Goal: Task Accomplishment & Management: Use online tool/utility

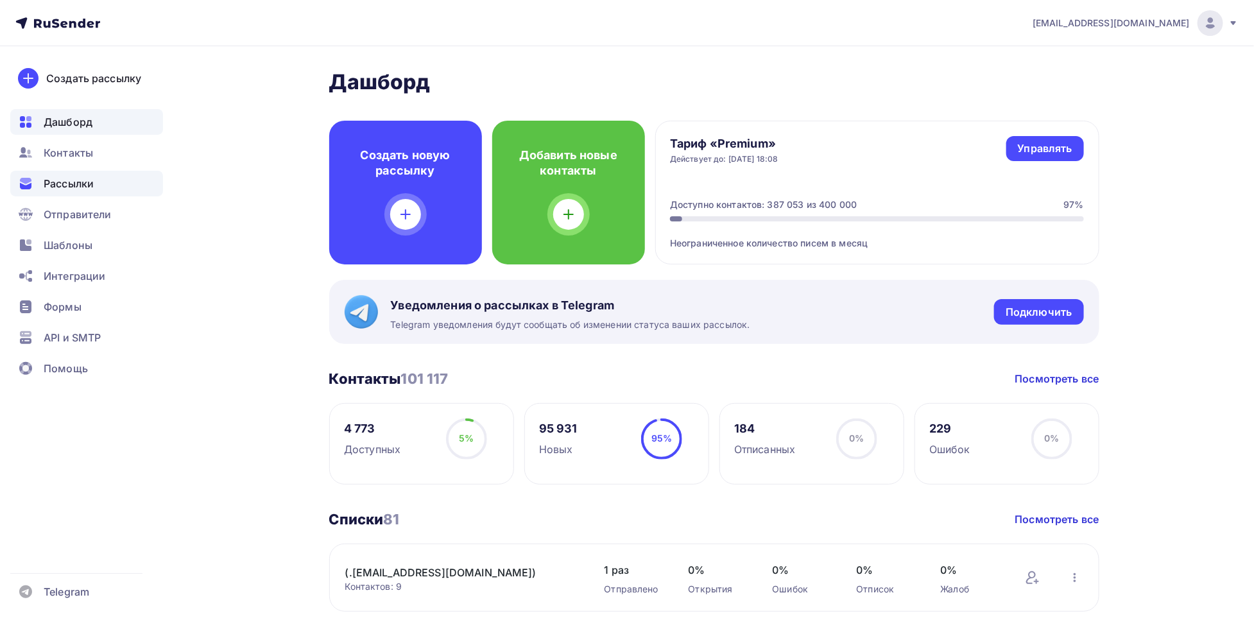
click at [128, 171] on div "Рассылки" at bounding box center [86, 184] width 153 height 26
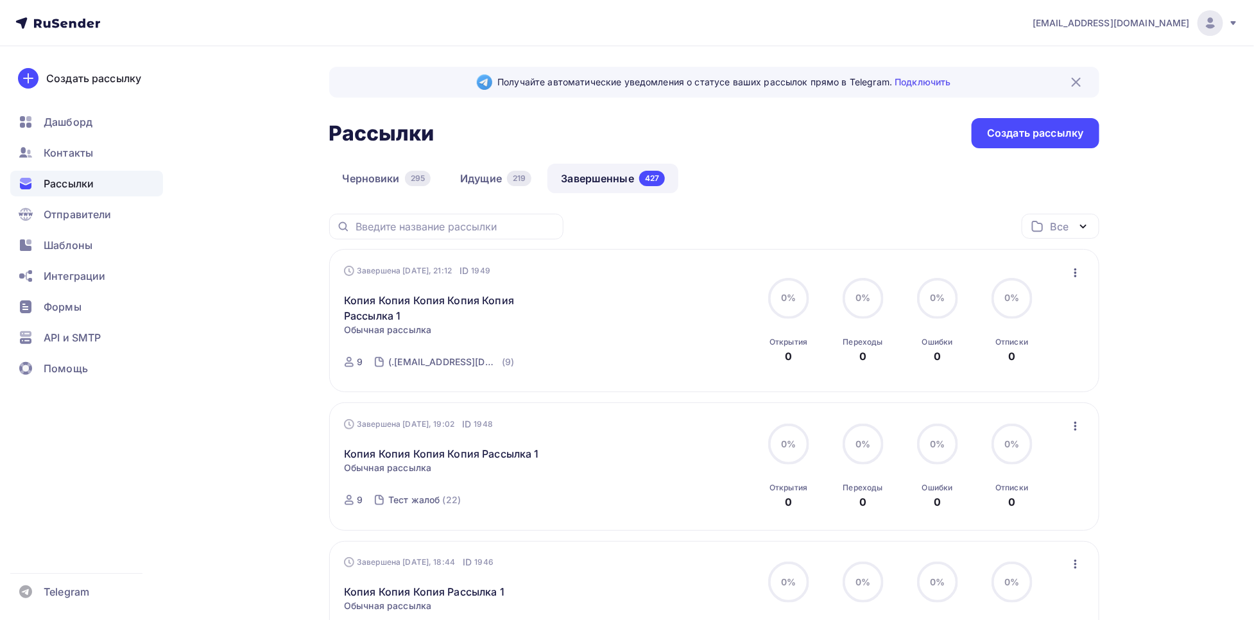
click at [1079, 274] on icon "button" at bounding box center [1075, 272] width 15 height 15
click at [1000, 361] on div "Копировать в новую" at bounding box center [1018, 357] width 132 height 15
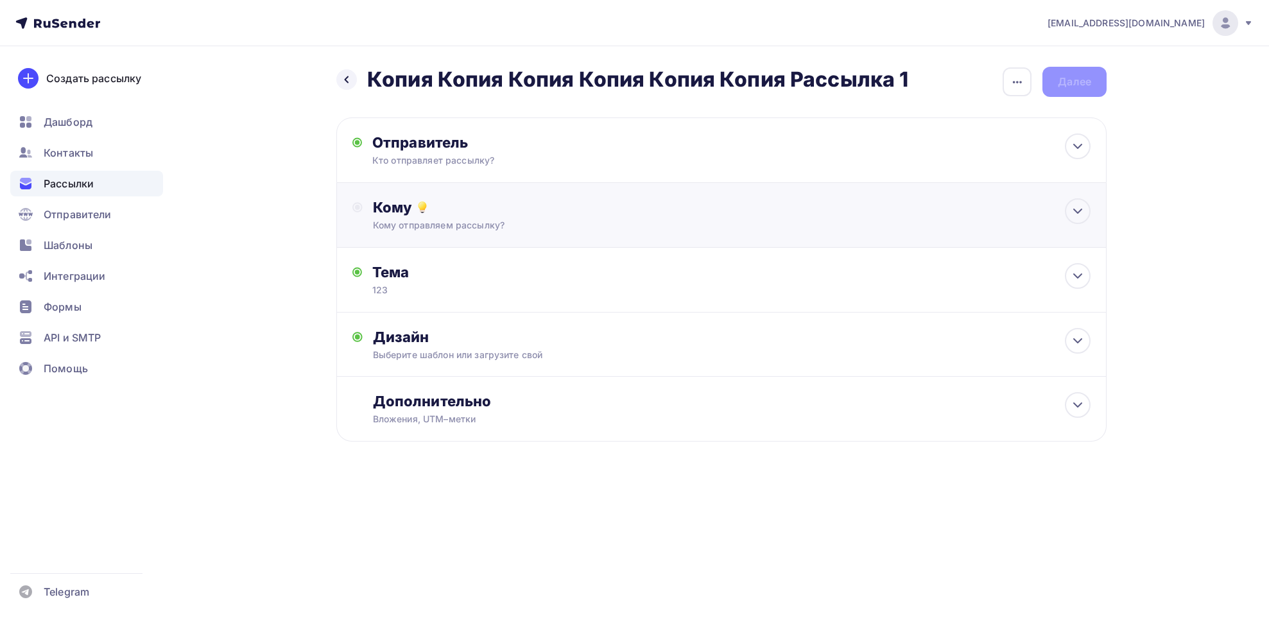
click at [432, 221] on div "Кому отправляем рассылку?" at bounding box center [696, 225] width 646 height 13
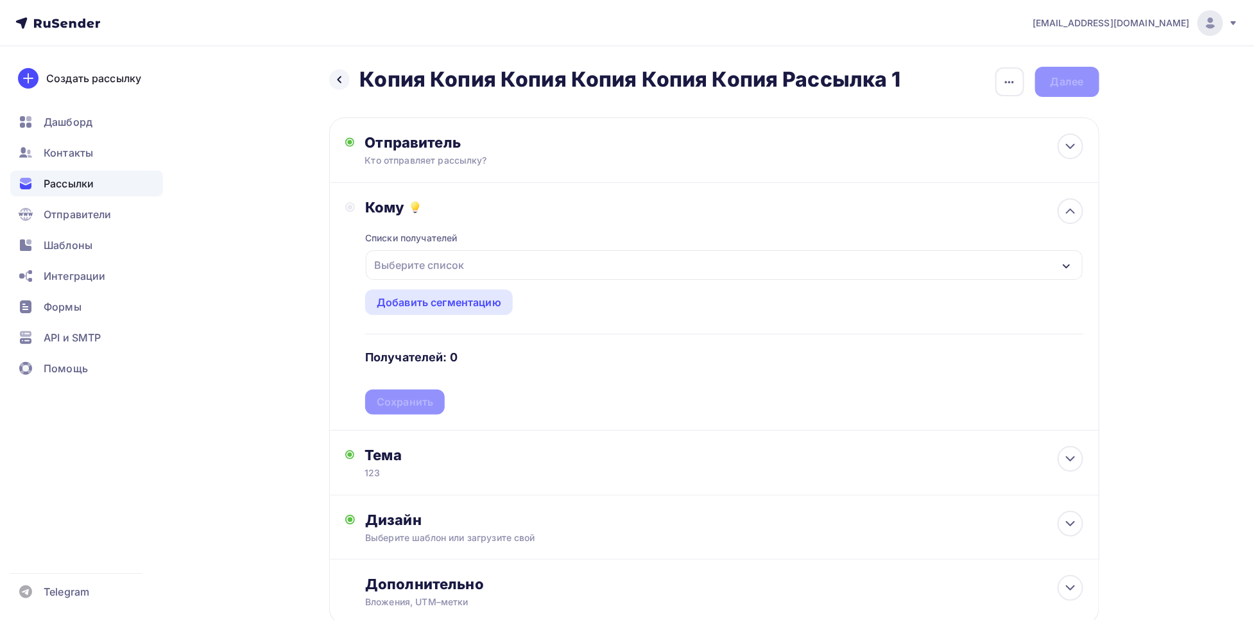
click at [453, 261] on div "Выберите список" at bounding box center [419, 264] width 100 height 23
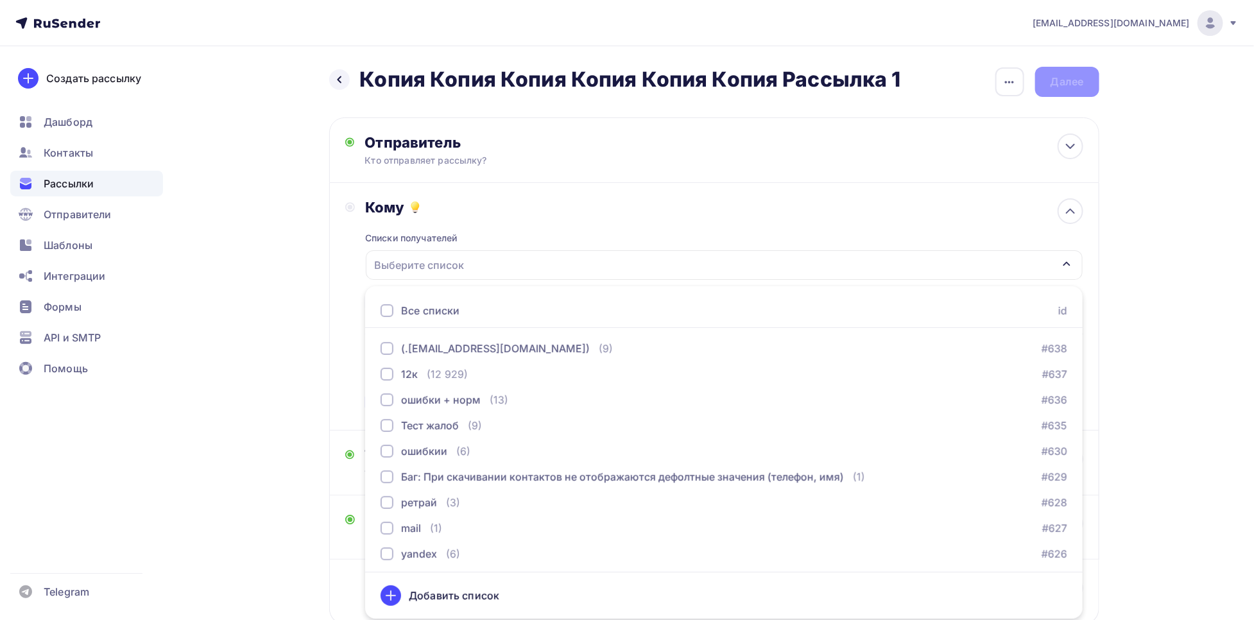
scroll to position [1, 0]
click at [478, 347] on div "(.[EMAIL_ADDRESS][DOMAIN_NAME])" at bounding box center [495, 347] width 189 height 15
click at [347, 353] on div "Кому Списки получателей (.[EMAIL_ADDRESS][DOMAIN_NAME]) Все списки id (.[EMAIL_…" at bounding box center [714, 306] width 738 height 216
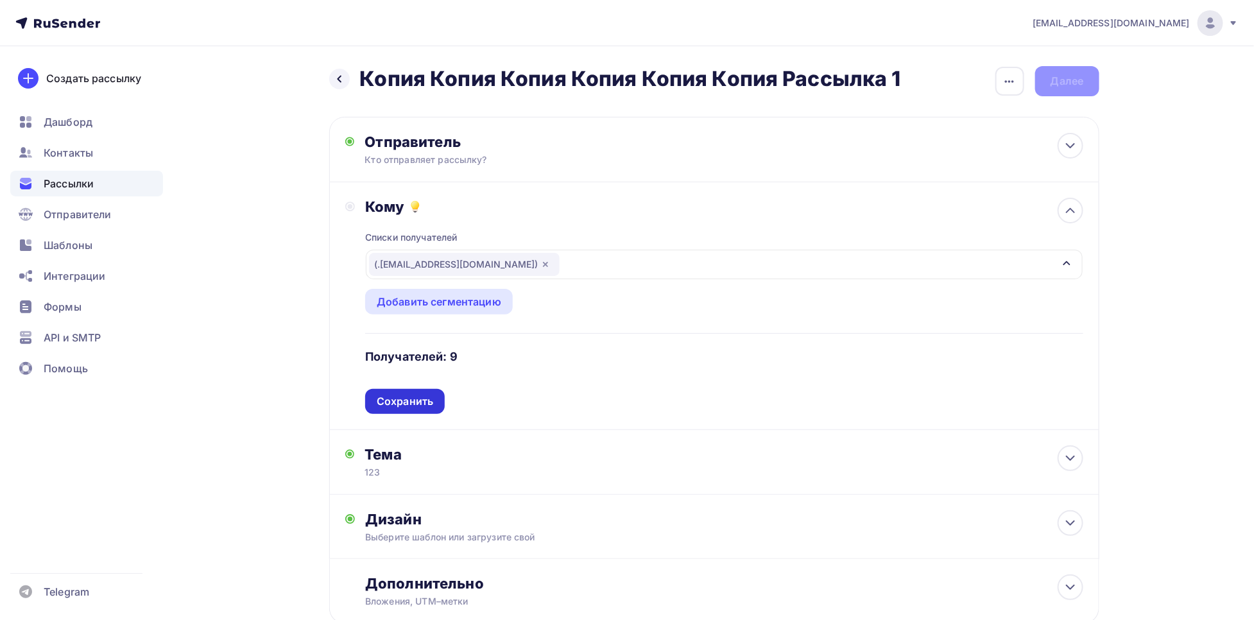
click at [386, 397] on div "Сохранить" at bounding box center [405, 401] width 56 height 15
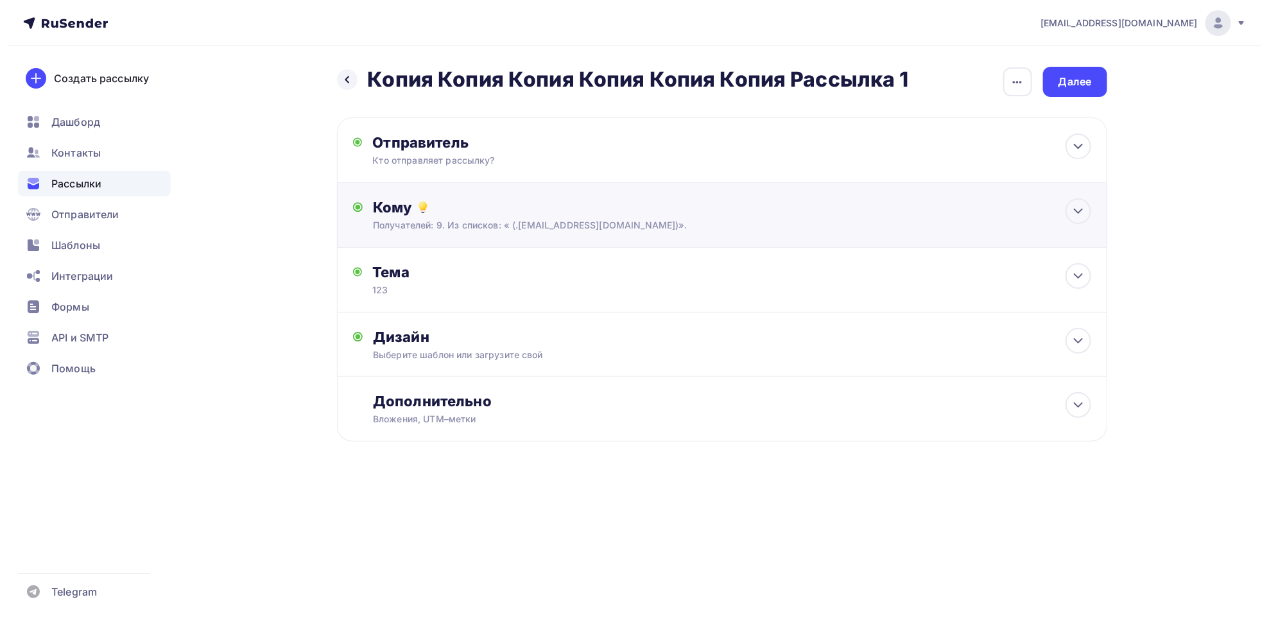
scroll to position [0, 0]
click at [479, 141] on div "Отправитель" at bounding box center [511, 142] width 278 height 18
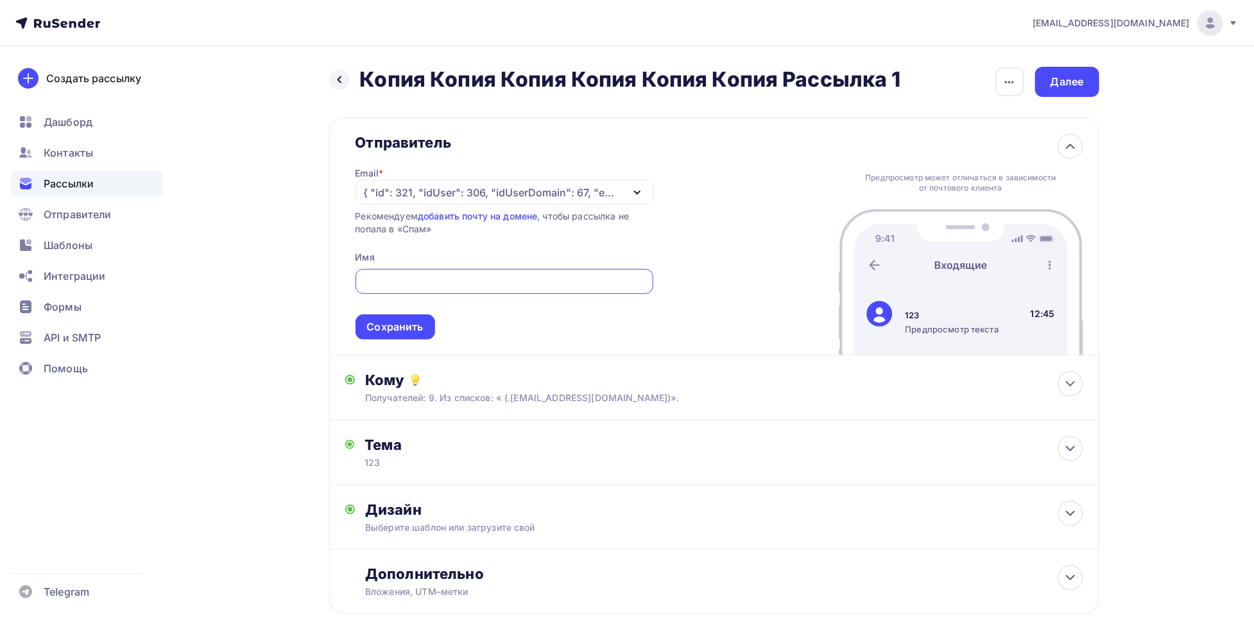
click at [425, 189] on div "{ "id": 321, "idUser": 306, "idUserDomain": 67, "email": "[PERSON_NAME][EMAIL_A…" at bounding box center [493, 192] width 259 height 15
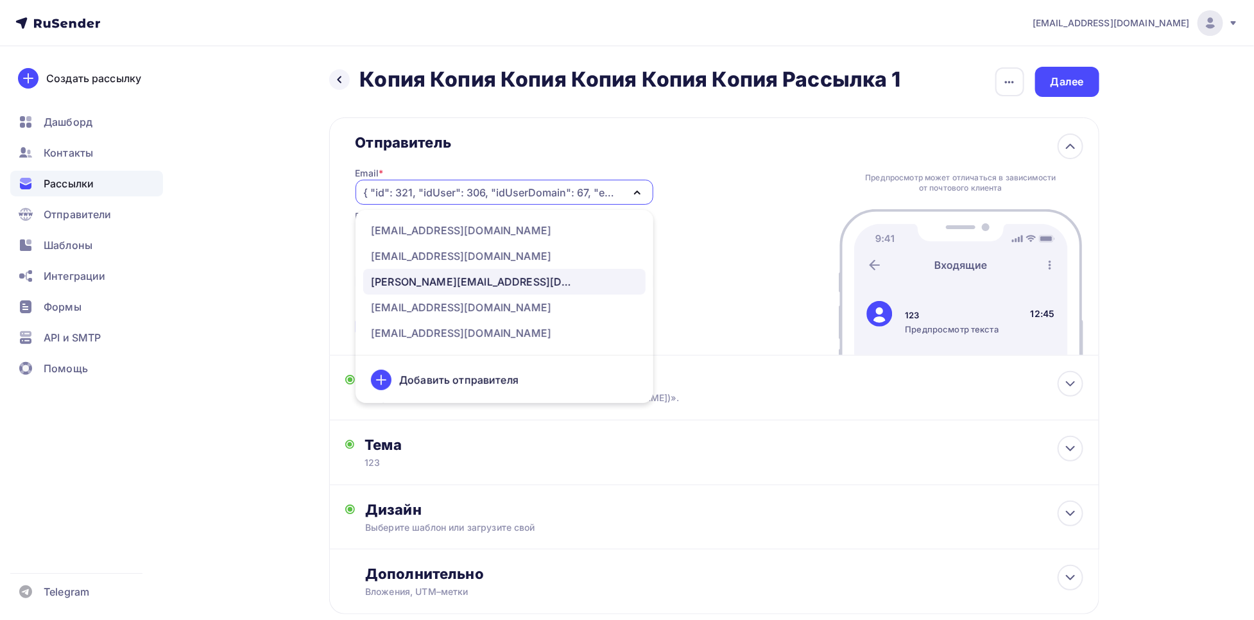
click at [439, 285] on div "[PERSON_NAME][EMAIL_ADDRESS][DOMAIN_NAME]" at bounding box center [473, 281] width 205 height 15
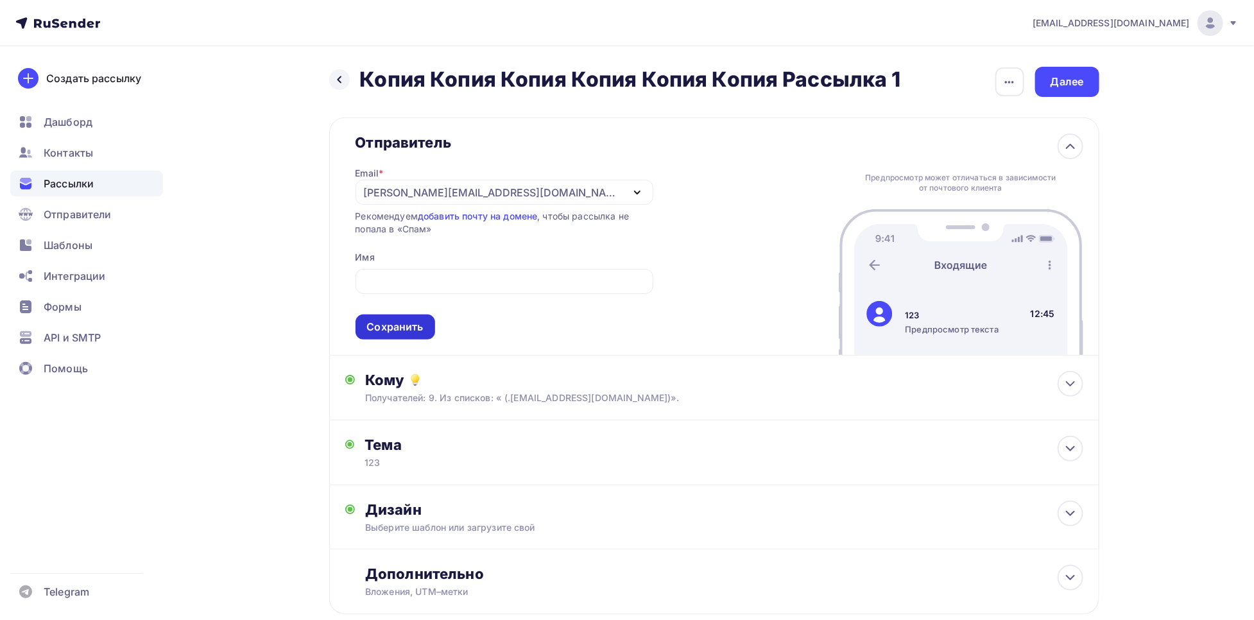
click at [395, 330] on div "Сохранить" at bounding box center [395, 327] width 56 height 15
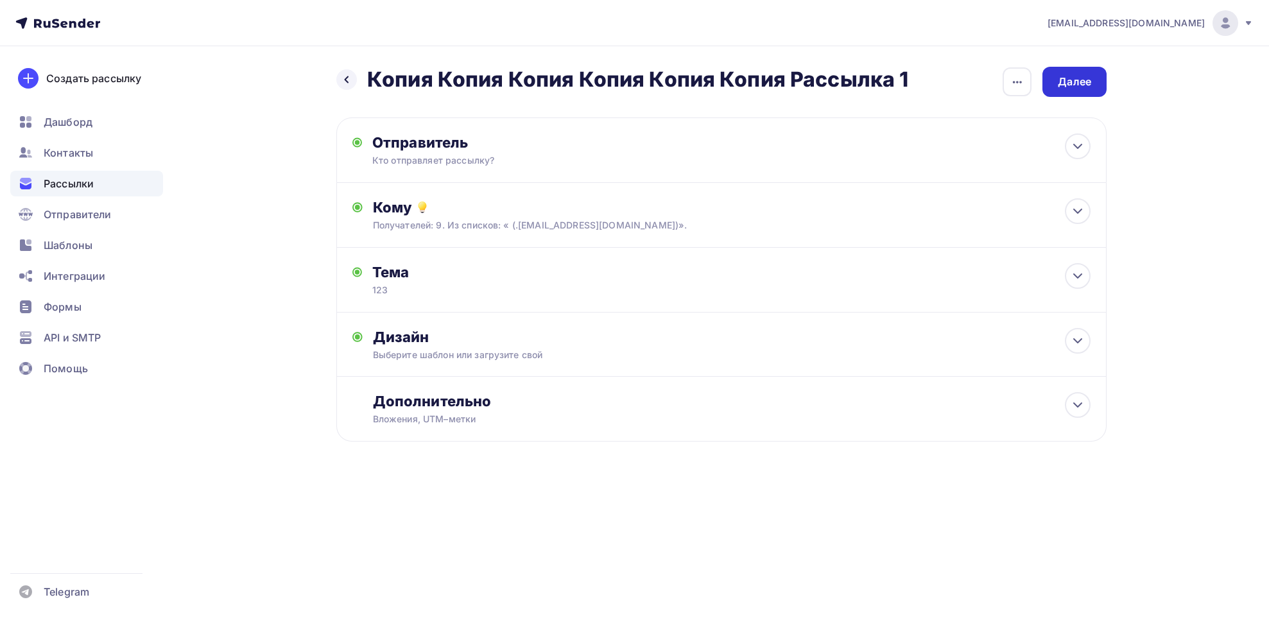
click at [1074, 87] on div "Далее" at bounding box center [1074, 81] width 33 height 15
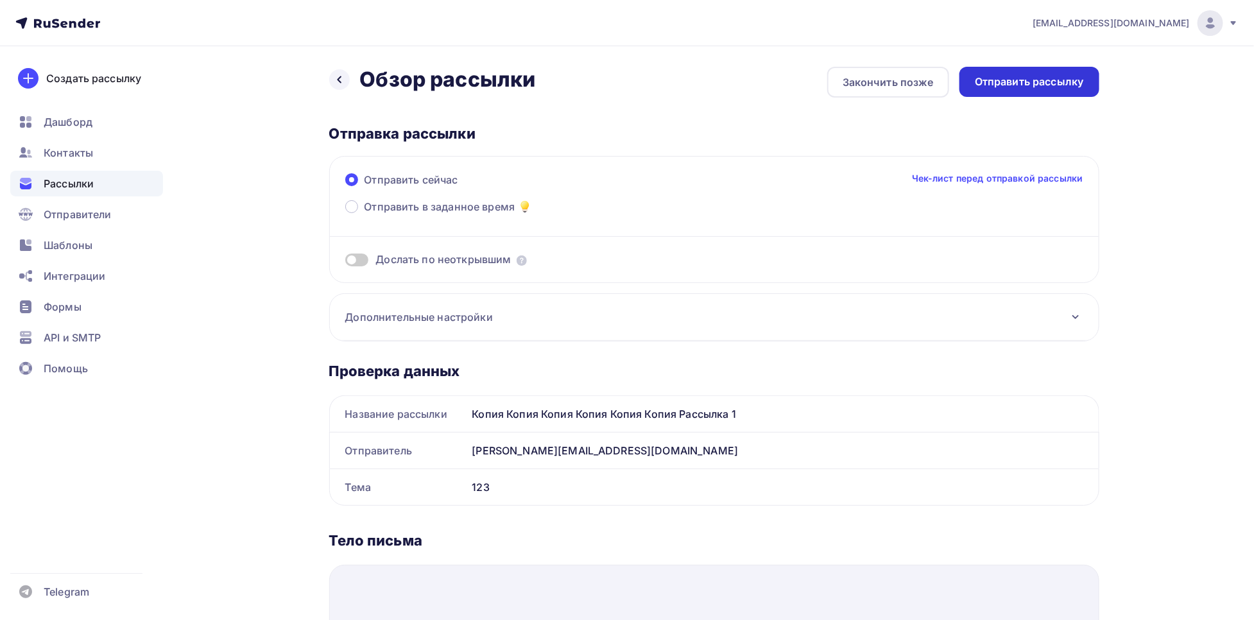
click at [1054, 87] on div "Отправить рассылку" at bounding box center [1029, 81] width 109 height 15
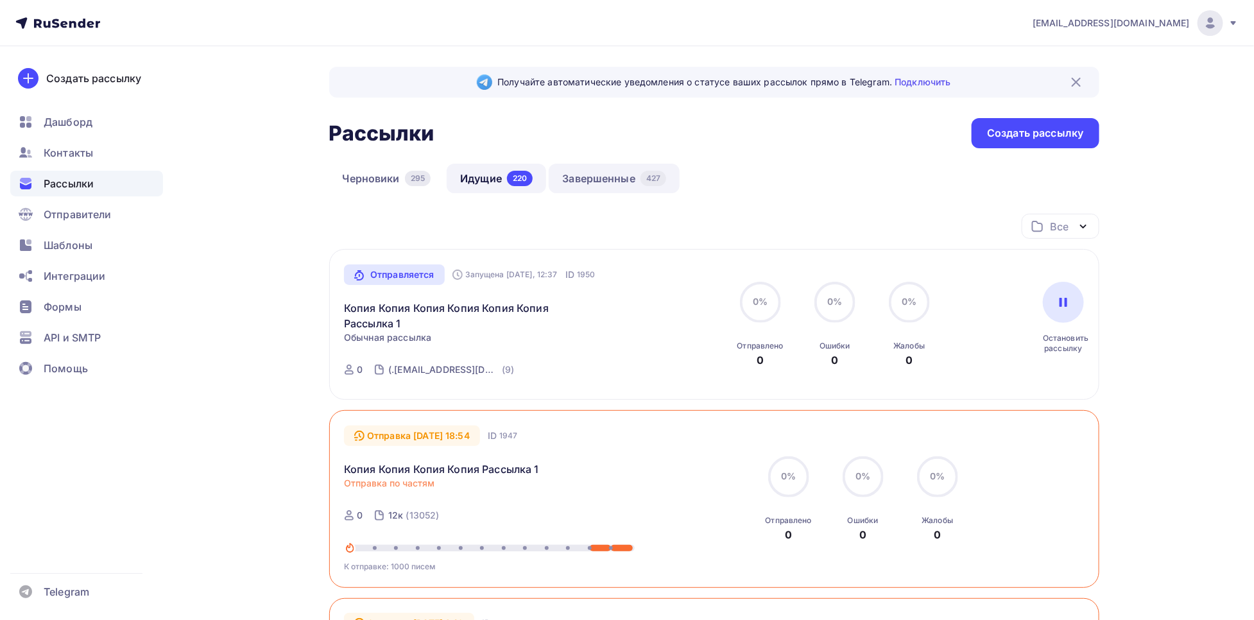
click at [647, 168] on link "Завершенные 427" at bounding box center [614, 179] width 131 height 30
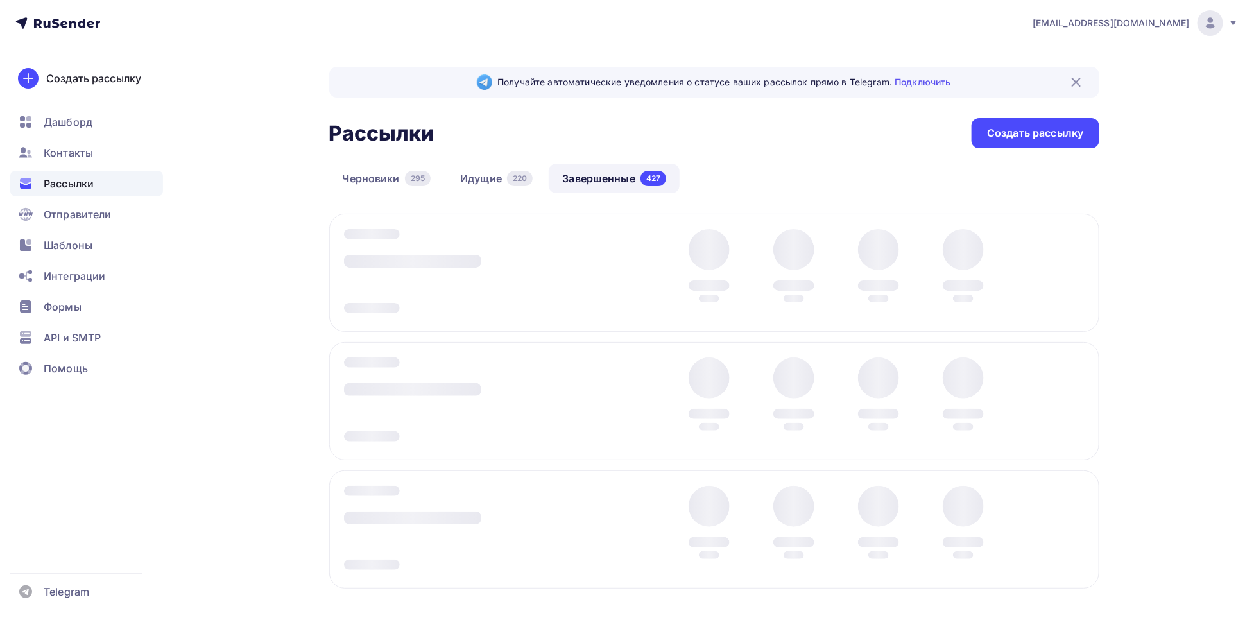
click at [1074, 266] on div at bounding box center [714, 273] width 770 height 118
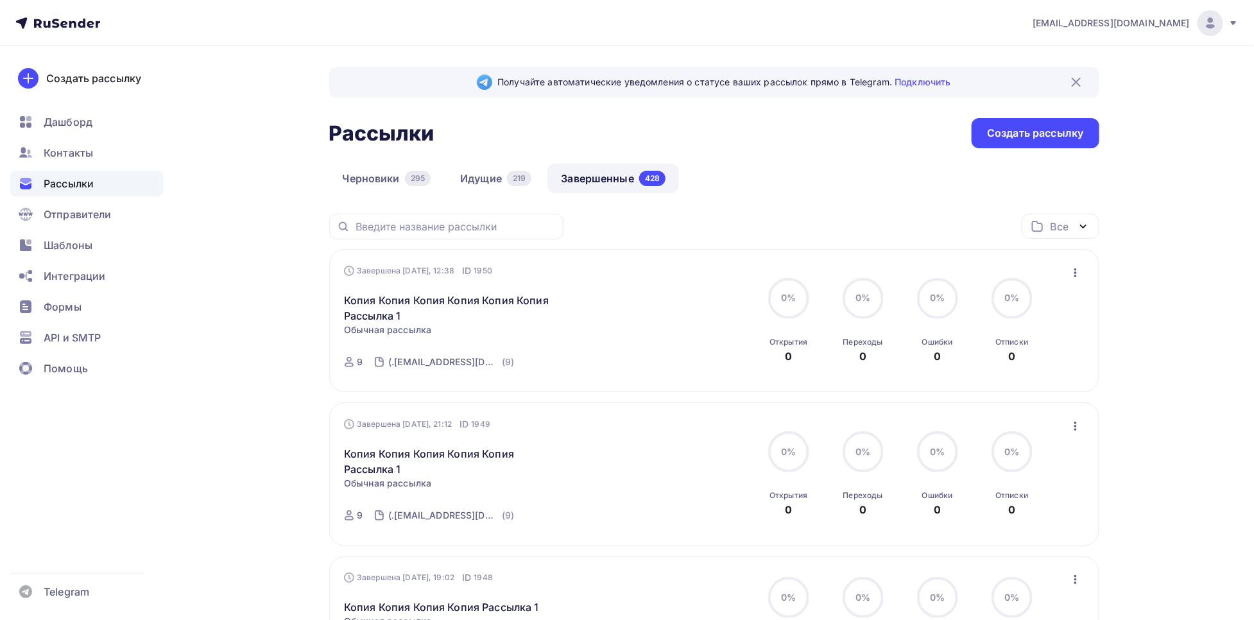
click at [1075, 275] on icon "button" at bounding box center [1075, 272] width 15 height 15
click at [1009, 350] on div "Копировать в новую" at bounding box center [1018, 357] width 132 height 15
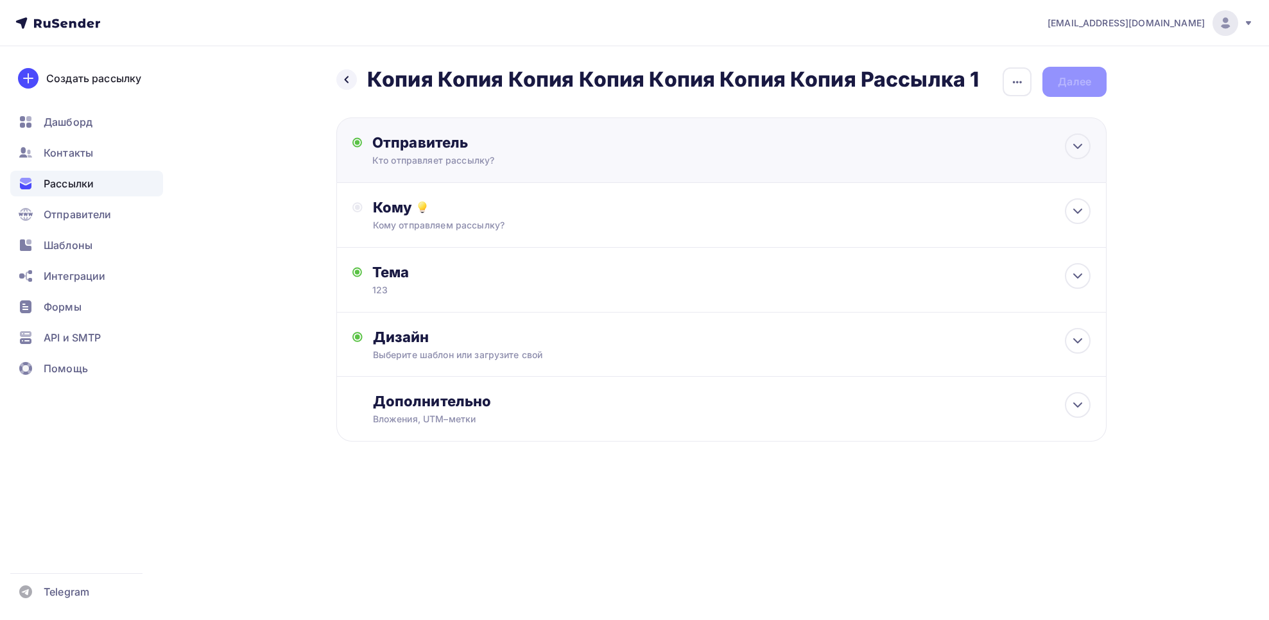
click at [450, 156] on div "Кто отправляет рассылку?" at bounding box center [497, 160] width 250 height 13
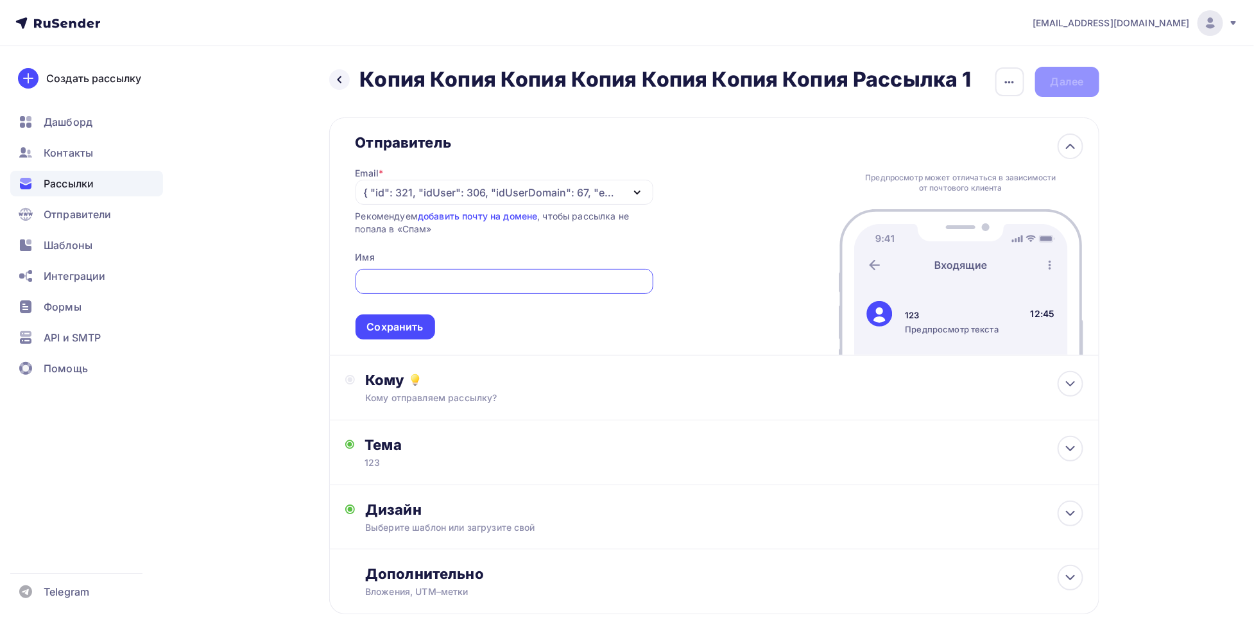
click at [434, 183] on div "{ "id": 321, "idUser": 306, "idUserDomain": 67, "email": "[PERSON_NAME][EMAIL_A…" at bounding box center [505, 192] width 298 height 25
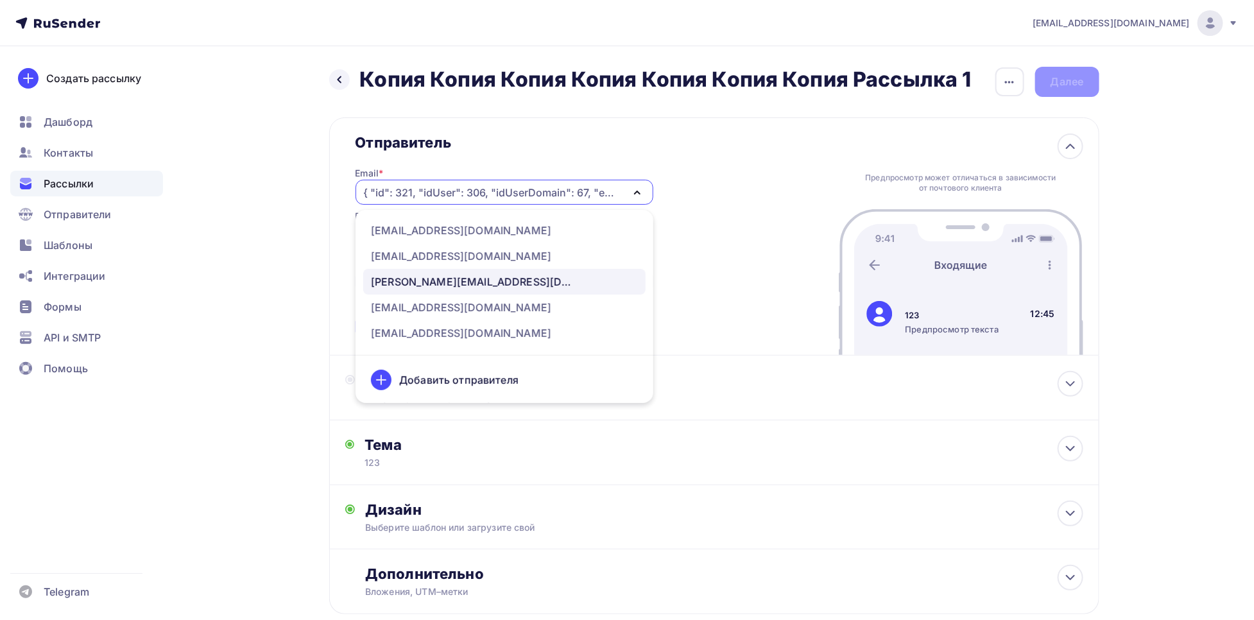
click at [459, 275] on div "[PERSON_NAME][EMAIL_ADDRESS][DOMAIN_NAME]" at bounding box center [473, 281] width 205 height 15
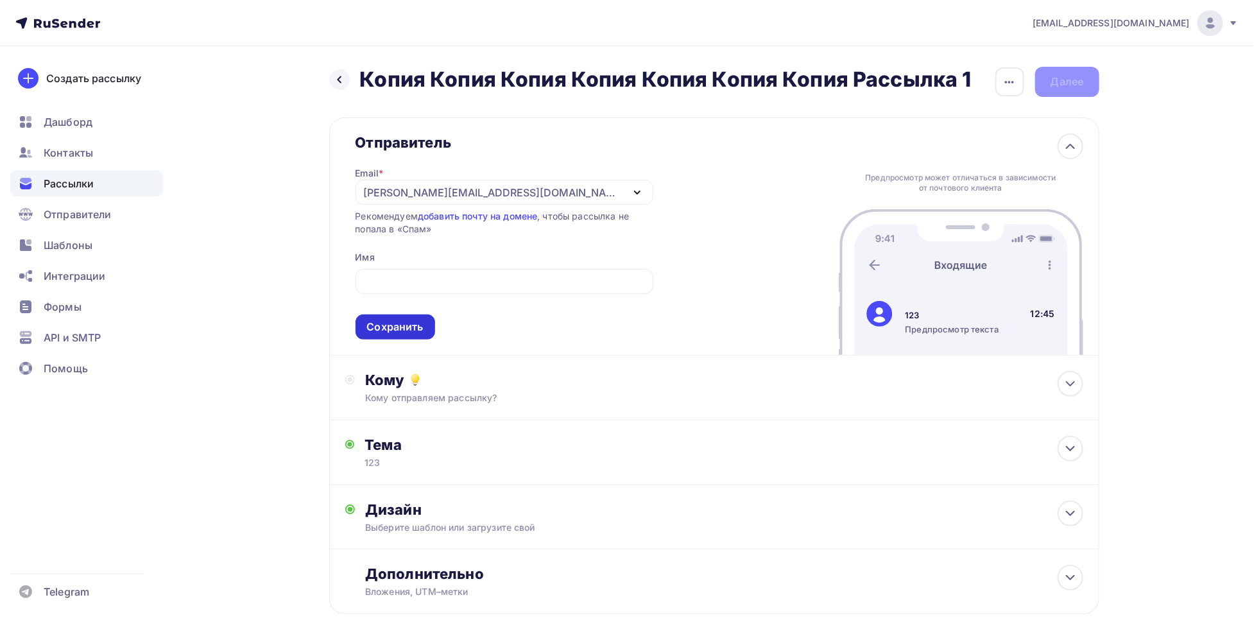
click at [395, 337] on div "Сохранить" at bounding box center [396, 326] width 80 height 25
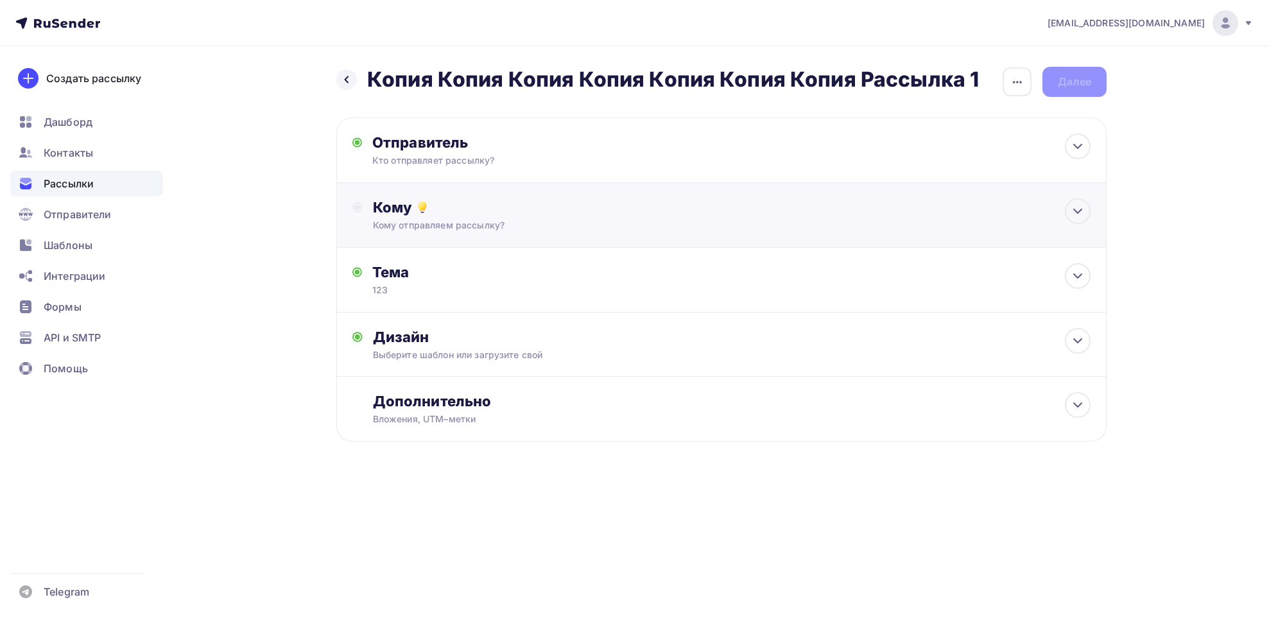
click at [518, 214] on div "Кому" at bounding box center [731, 207] width 717 height 18
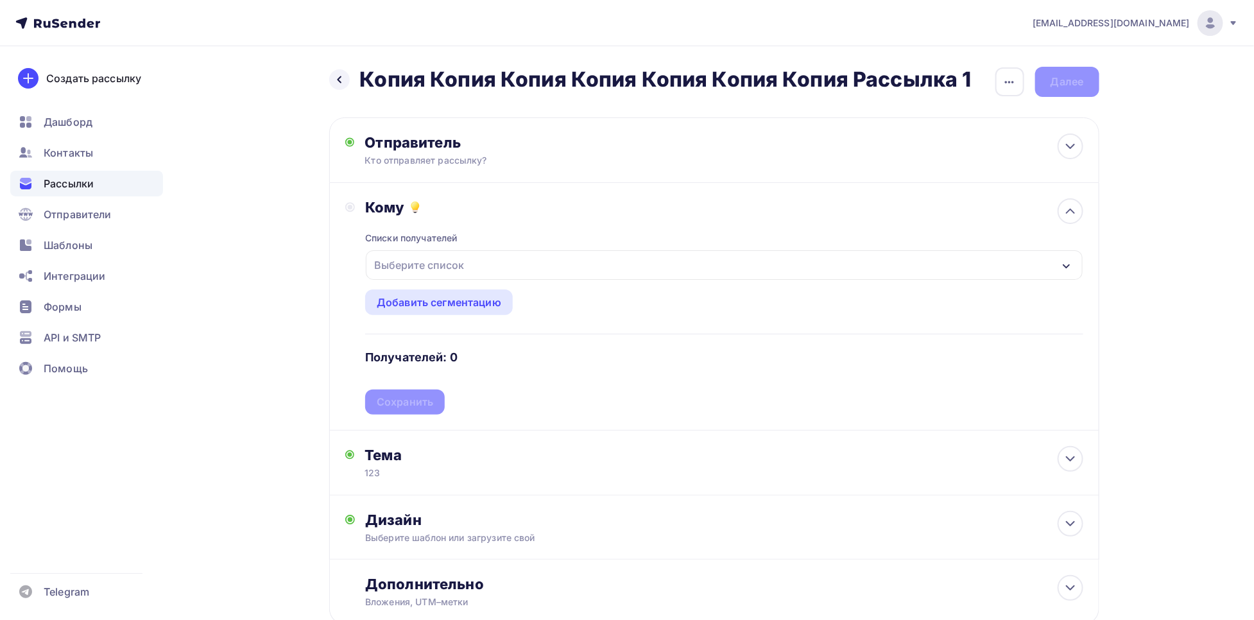
click at [460, 271] on div "Выберите список" at bounding box center [419, 264] width 100 height 23
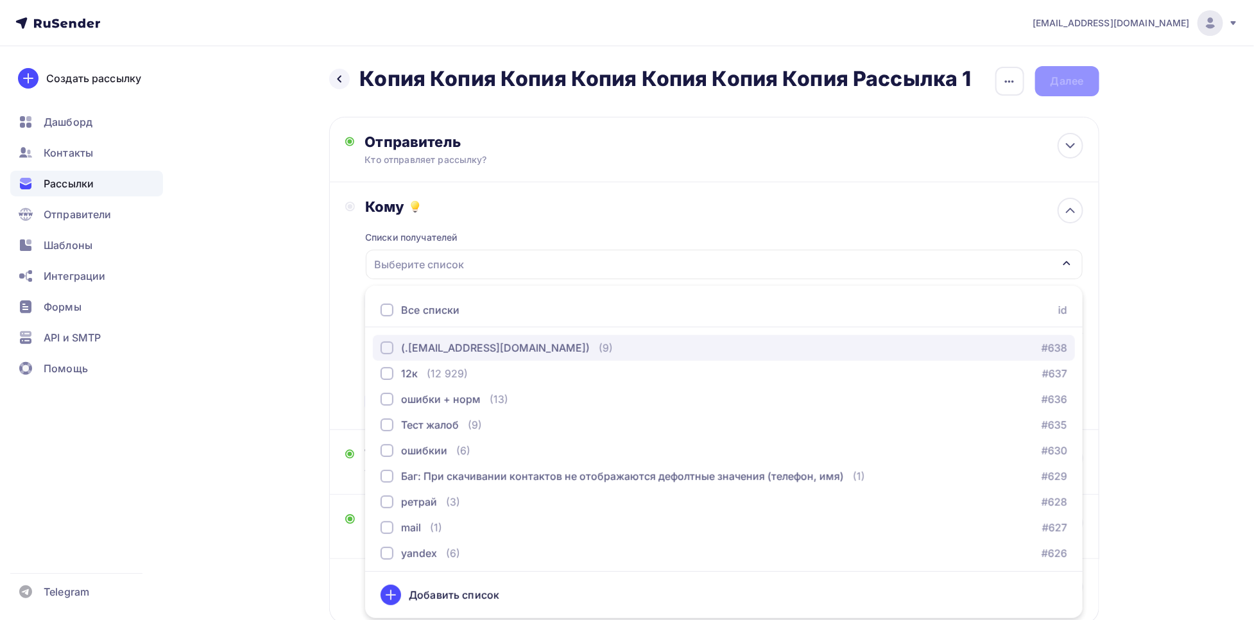
click at [439, 345] on div "(.[EMAIL_ADDRESS][DOMAIN_NAME])" at bounding box center [495, 347] width 189 height 15
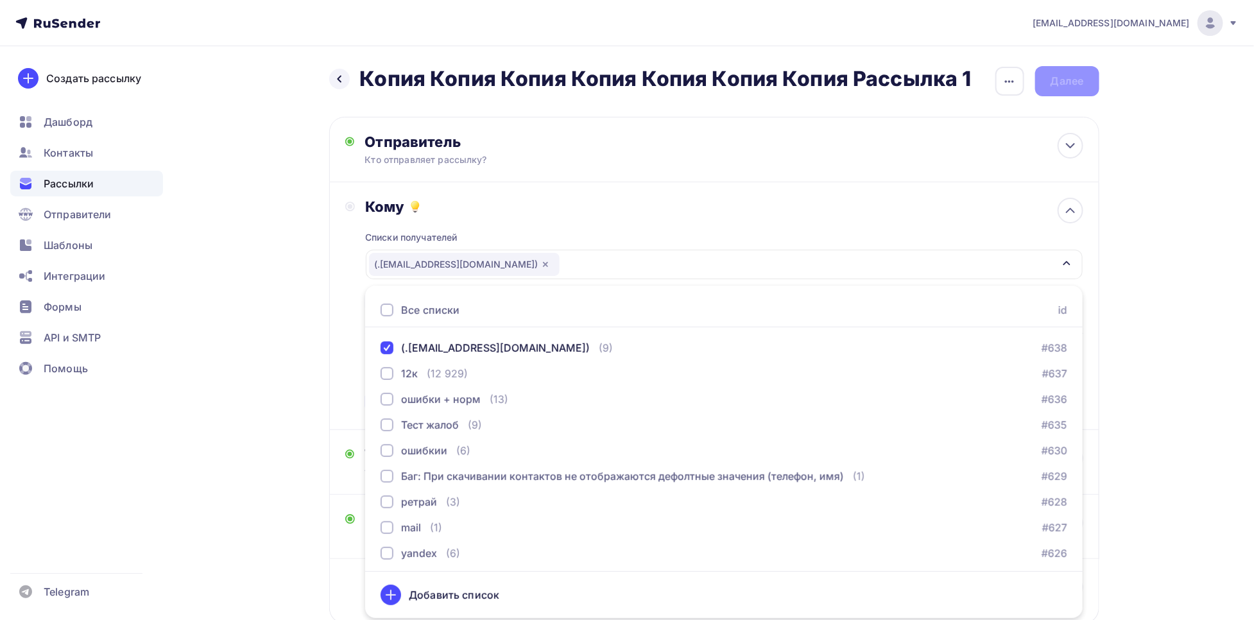
click at [345, 347] on div "Кому Списки получателей (.[EMAIL_ADDRESS][DOMAIN_NAME]) Все списки id (.[EMAIL_…" at bounding box center [714, 306] width 738 height 216
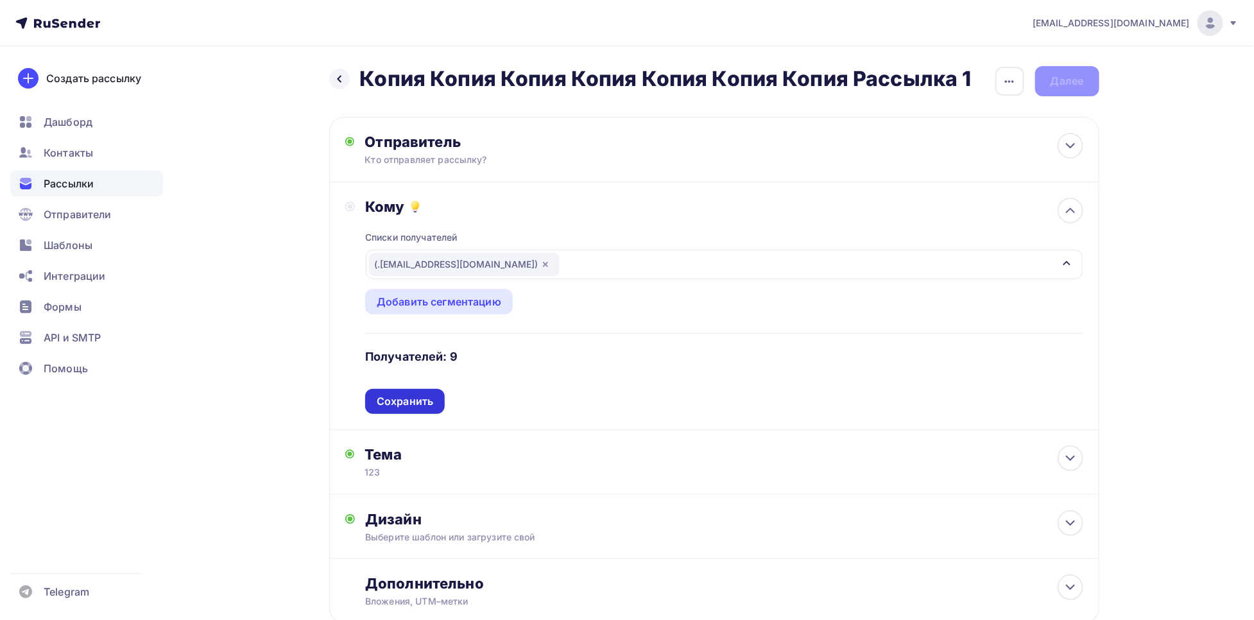
click at [393, 406] on div "Сохранить" at bounding box center [405, 401] width 56 height 15
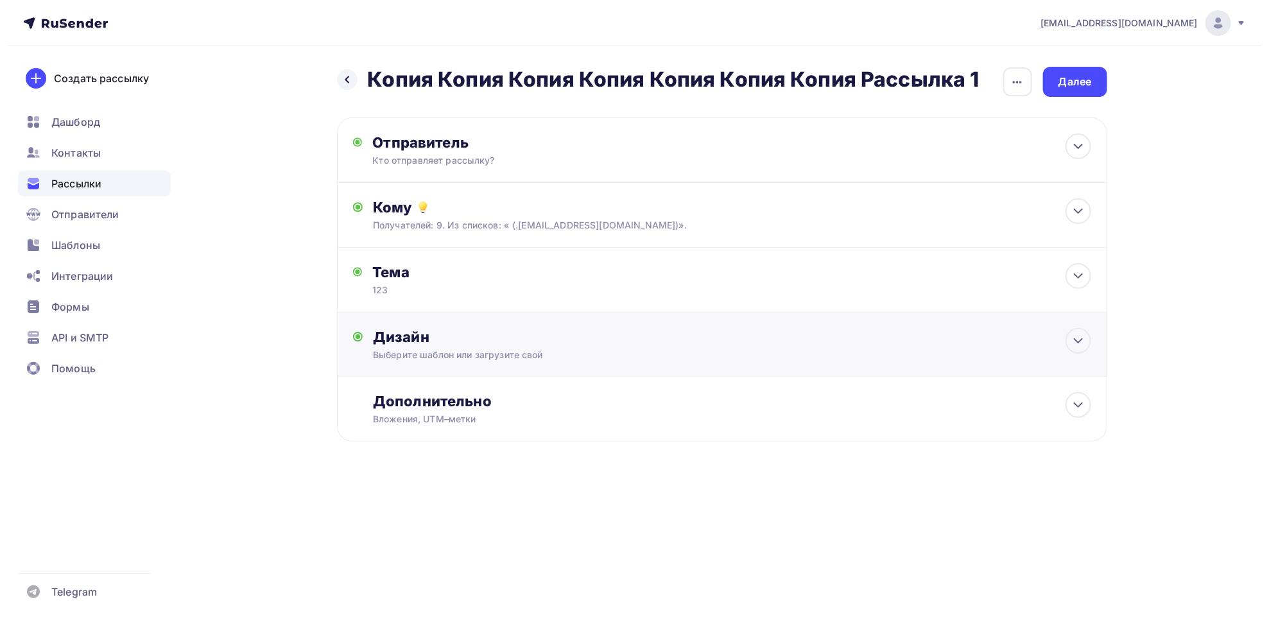
scroll to position [0, 0]
click at [1067, 73] on div "Далее" at bounding box center [1074, 82] width 64 height 30
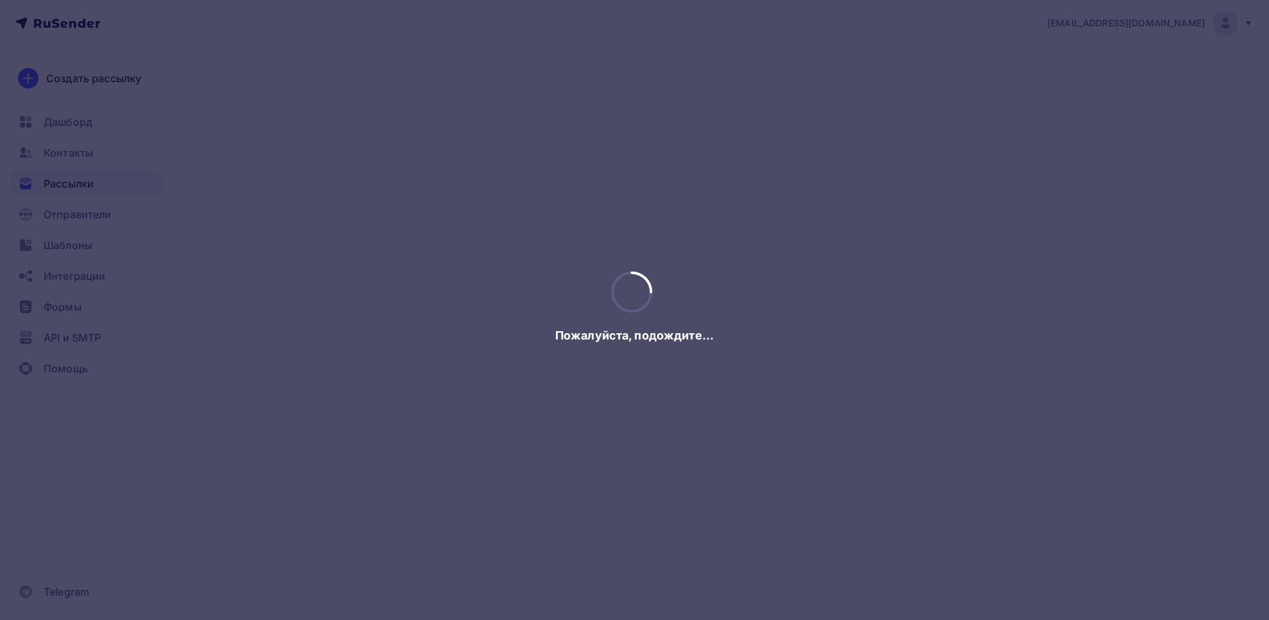
click at [1067, 73] on div at bounding box center [634, 310] width 1269 height 620
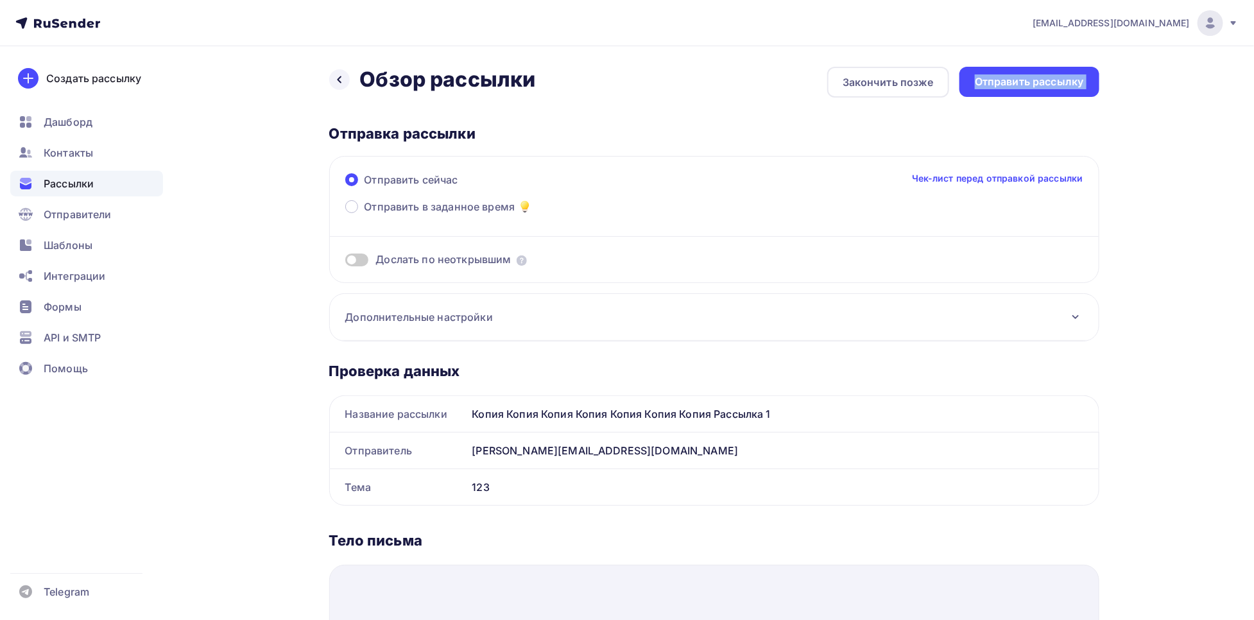
click at [1067, 73] on div "Отправить рассылку" at bounding box center [1029, 82] width 140 height 30
